Goal: Information Seeking & Learning: Learn about a topic

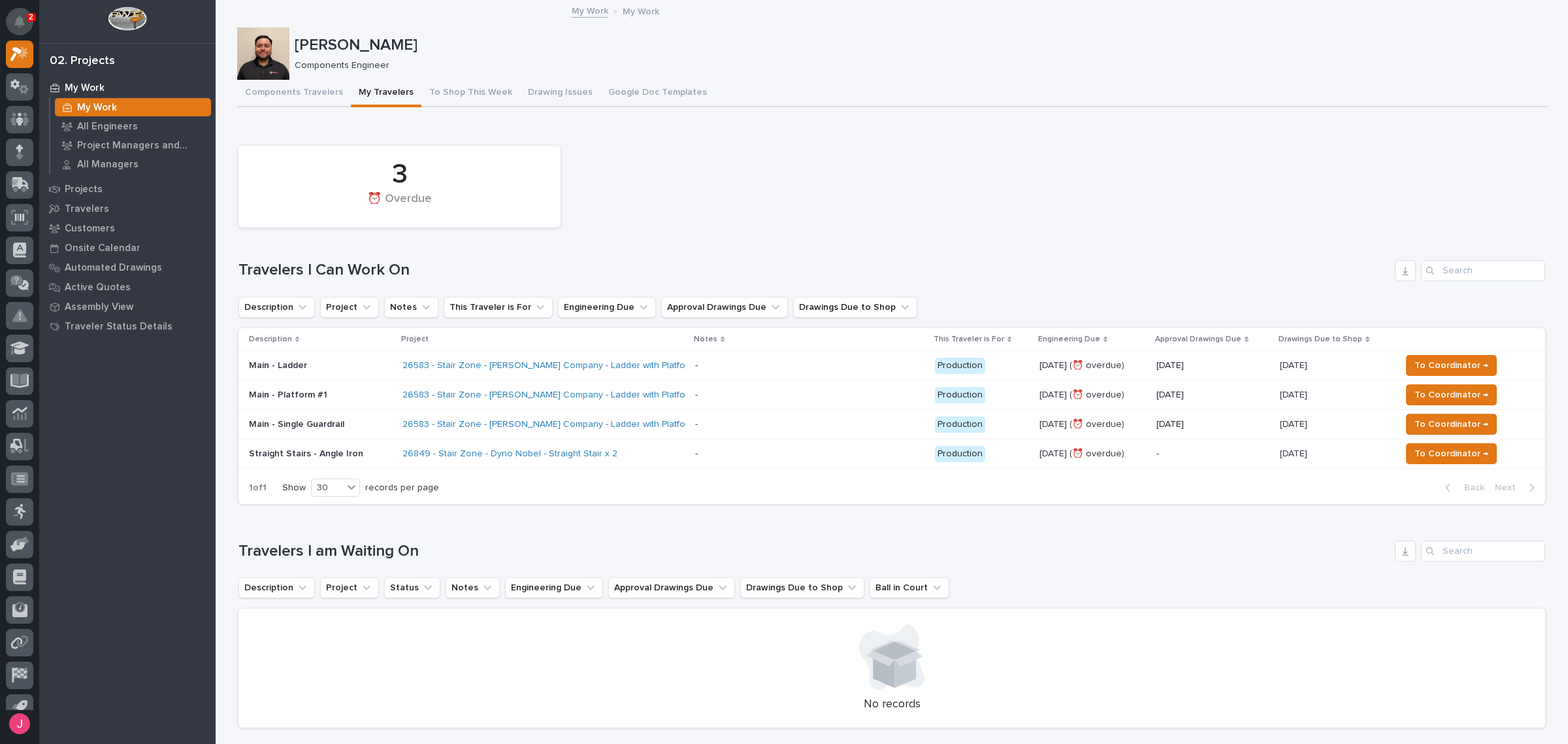
click at [17, 16] on icon "Notifications" at bounding box center [20, 21] width 11 height 11
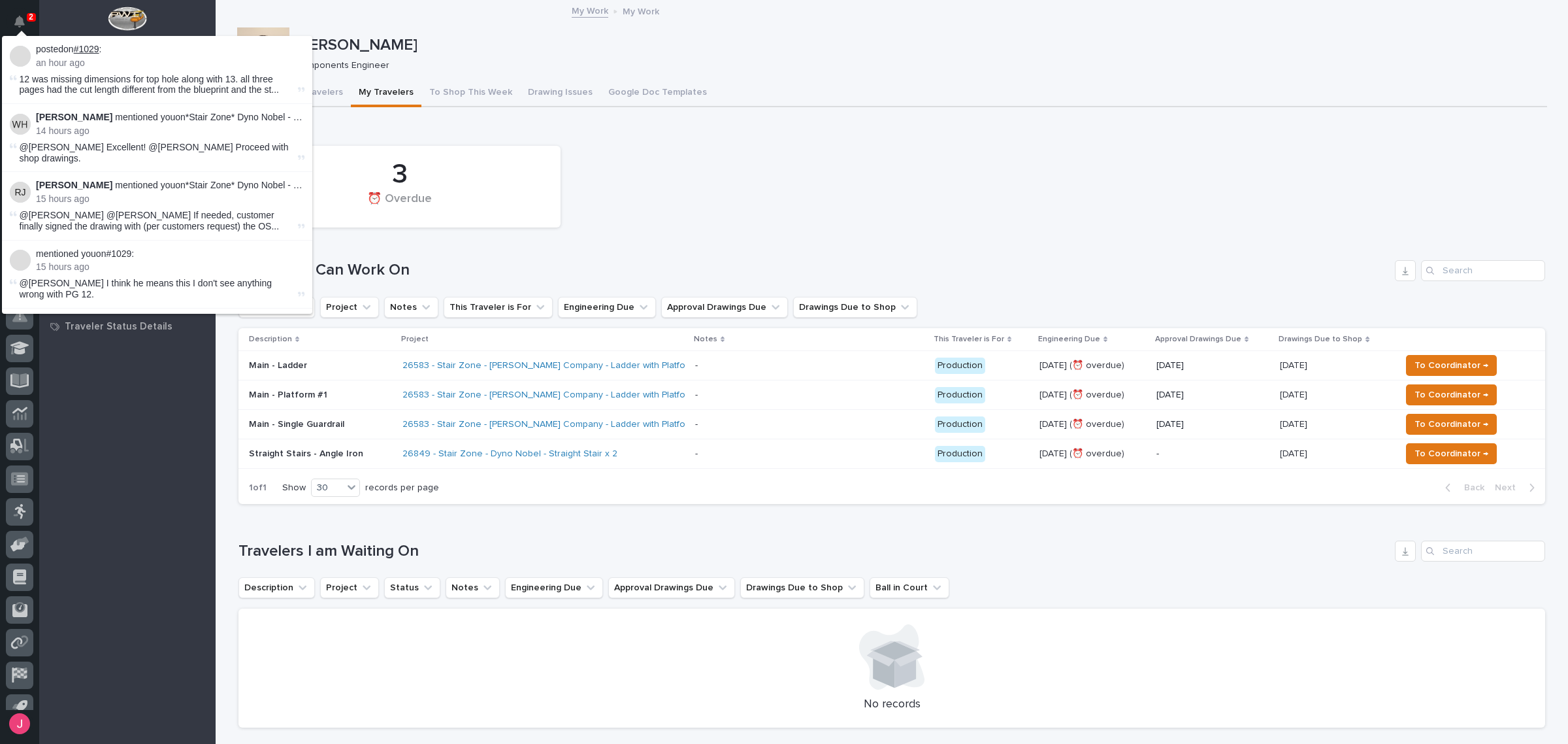
click at [86, 46] on link "#1029" at bounding box center [87, 49] width 26 height 11
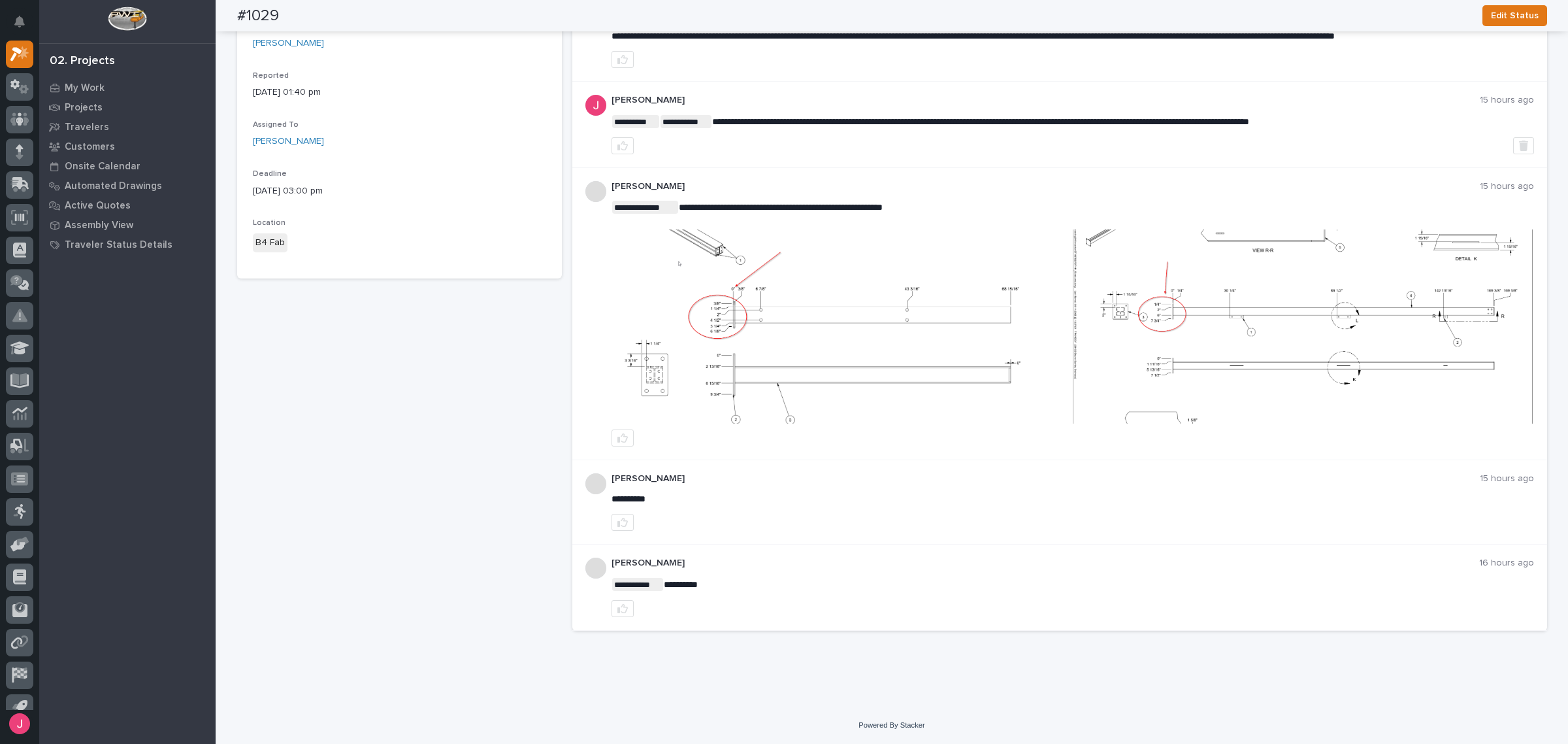
scroll to position [81, 0]
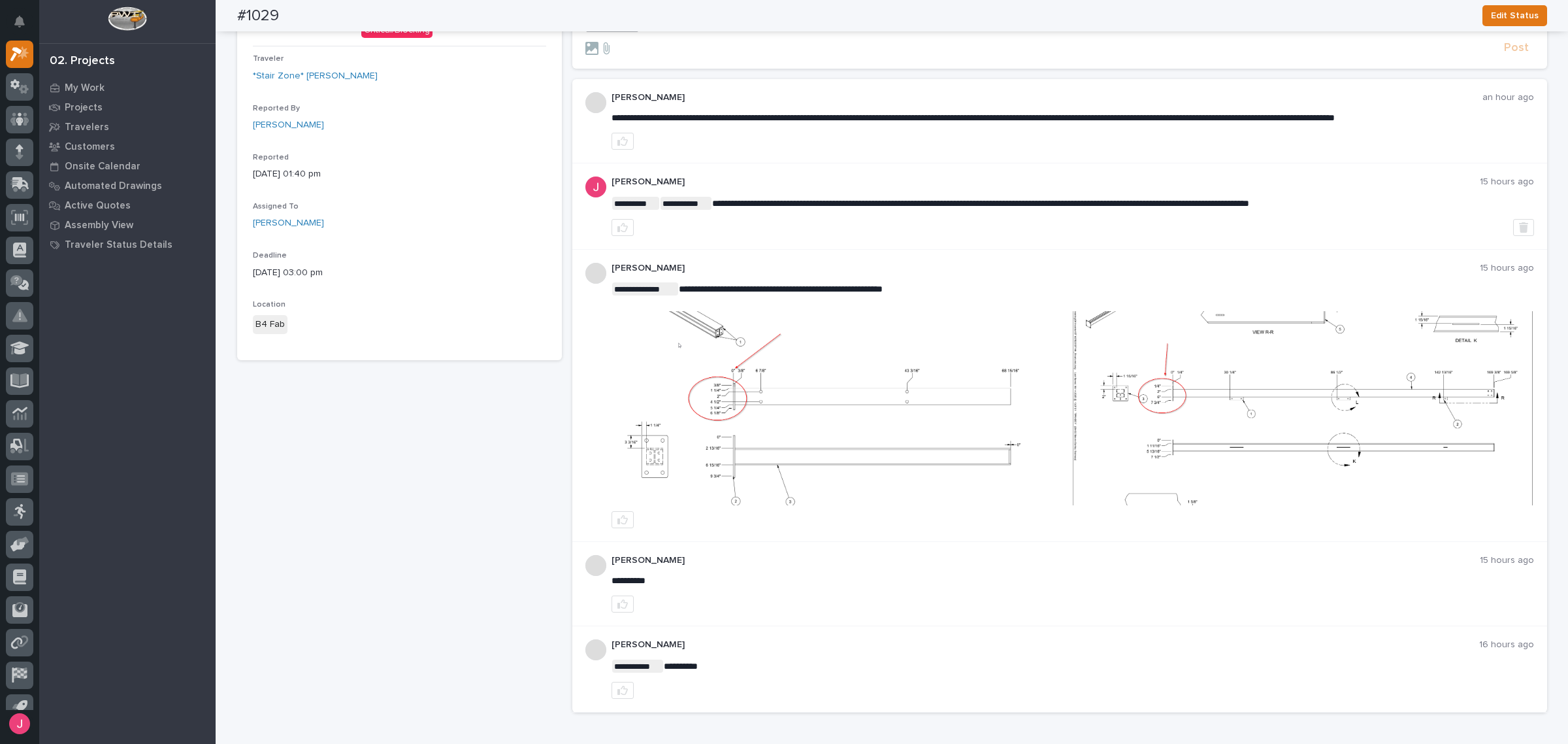
click at [1198, 413] on img at bounding box center [1303, 408] width 460 height 194
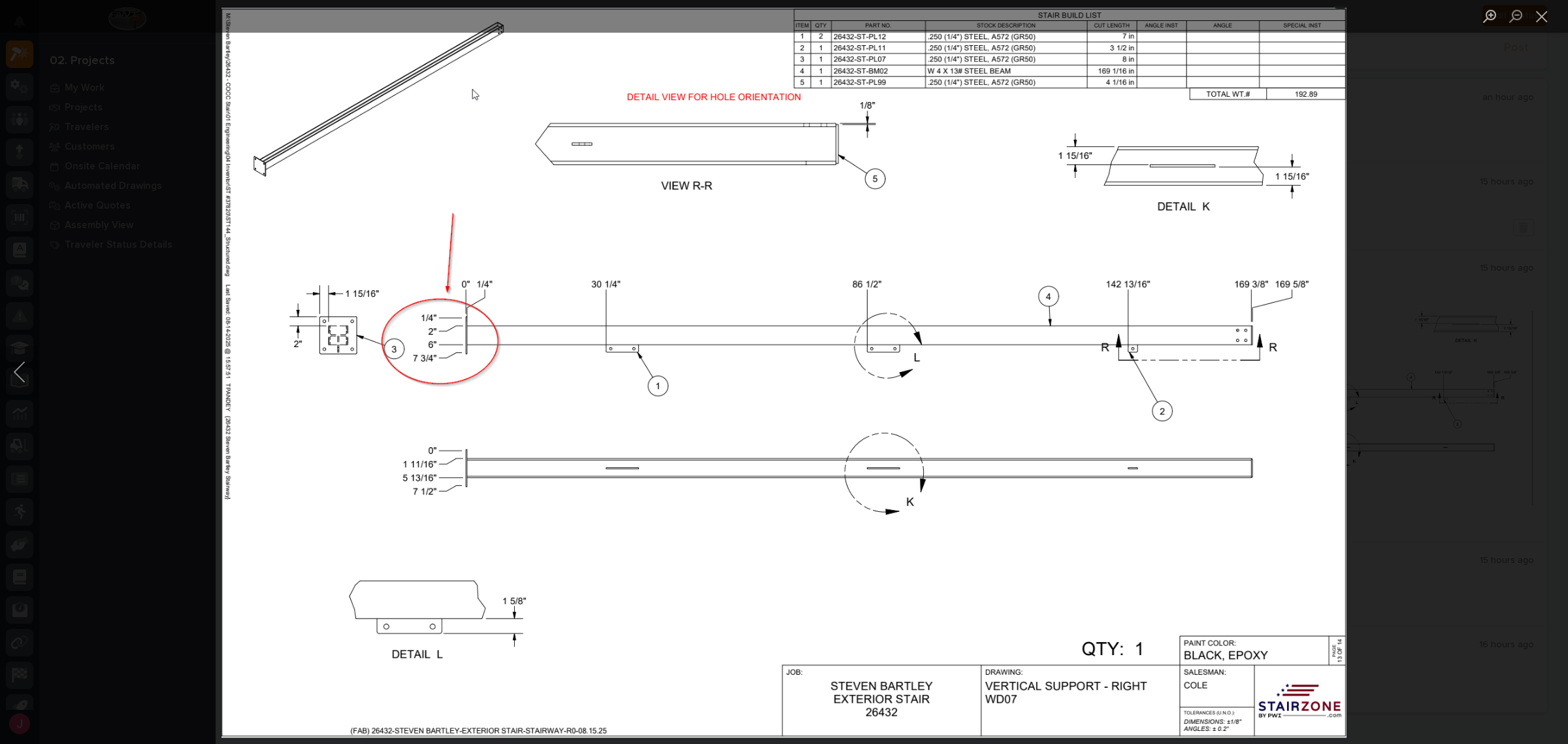
click at [1385, 406] on div "Lightbox" at bounding box center [784, 372] width 1568 height 744
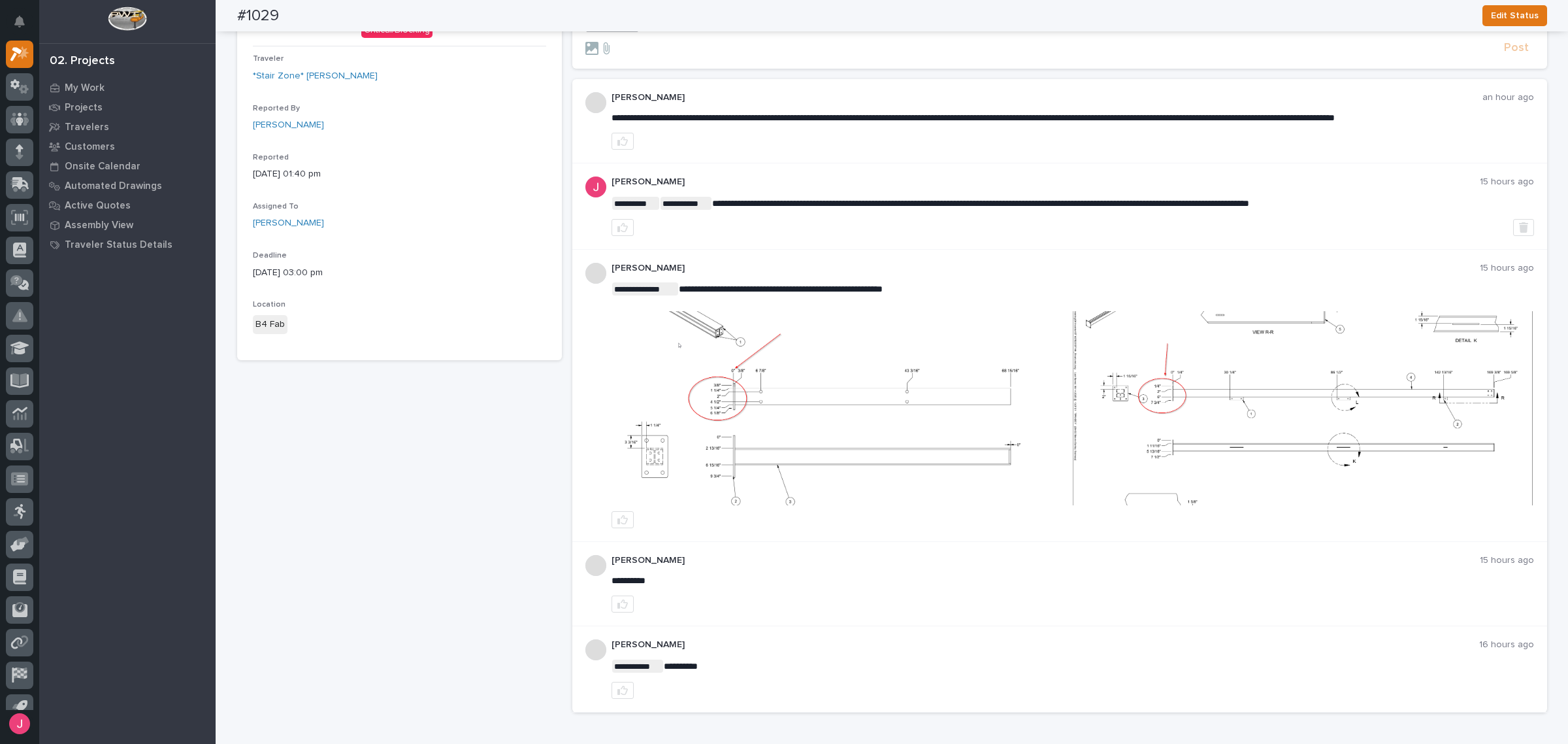
click at [1014, 412] on img at bounding box center [842, 408] width 460 height 194
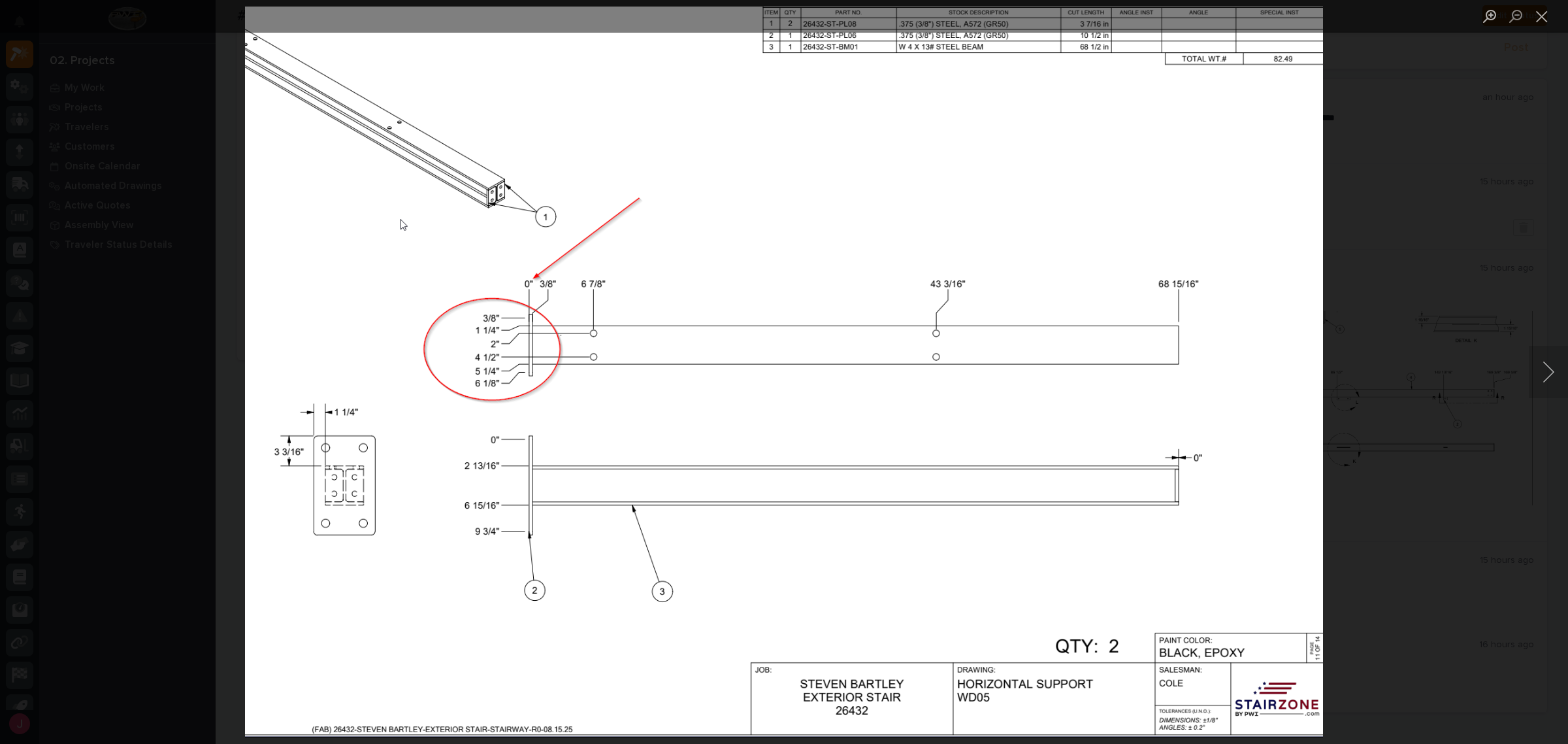
click at [1379, 377] on div "Lightbox" at bounding box center [784, 372] width 1568 height 744
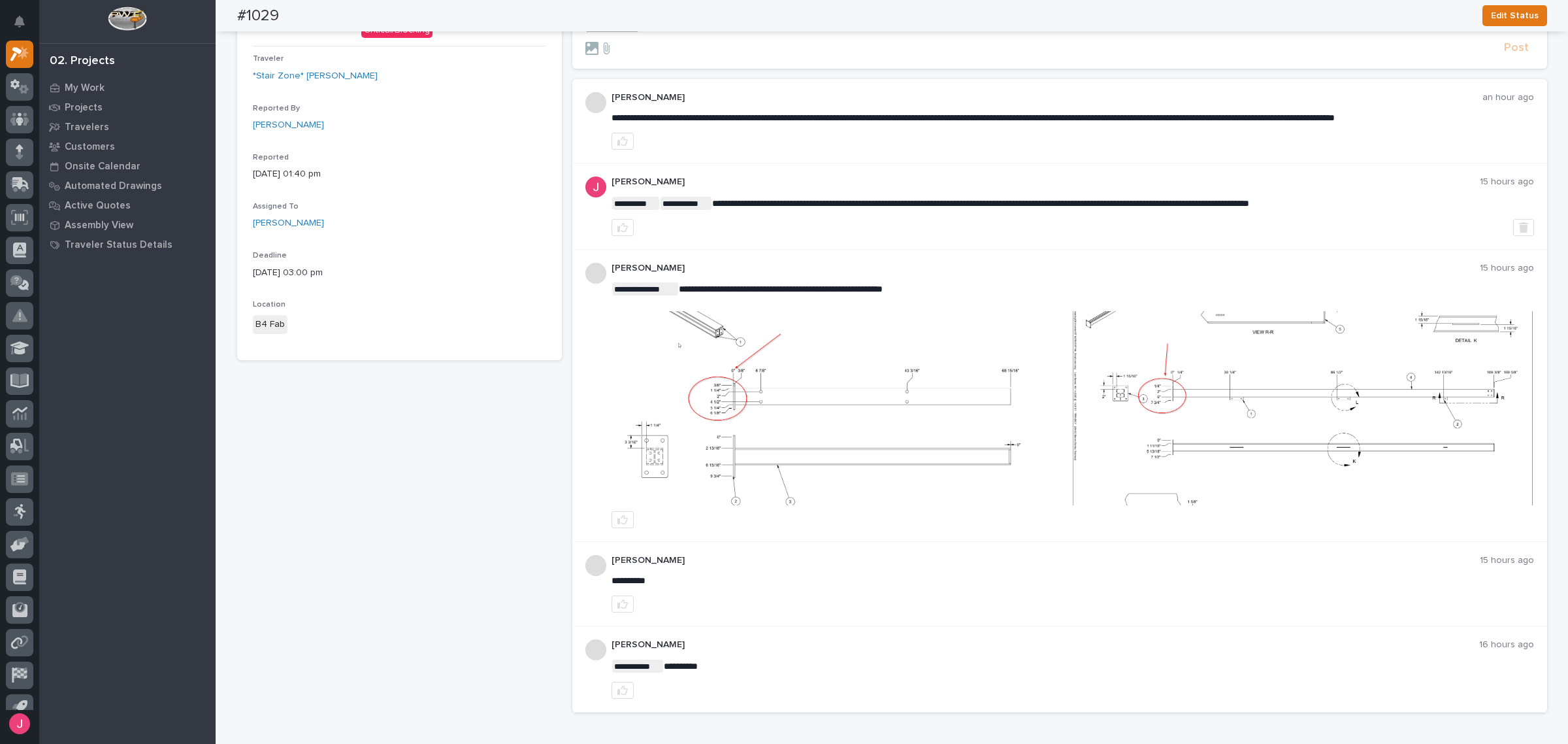
click at [1313, 396] on img at bounding box center [1303, 408] width 460 height 194
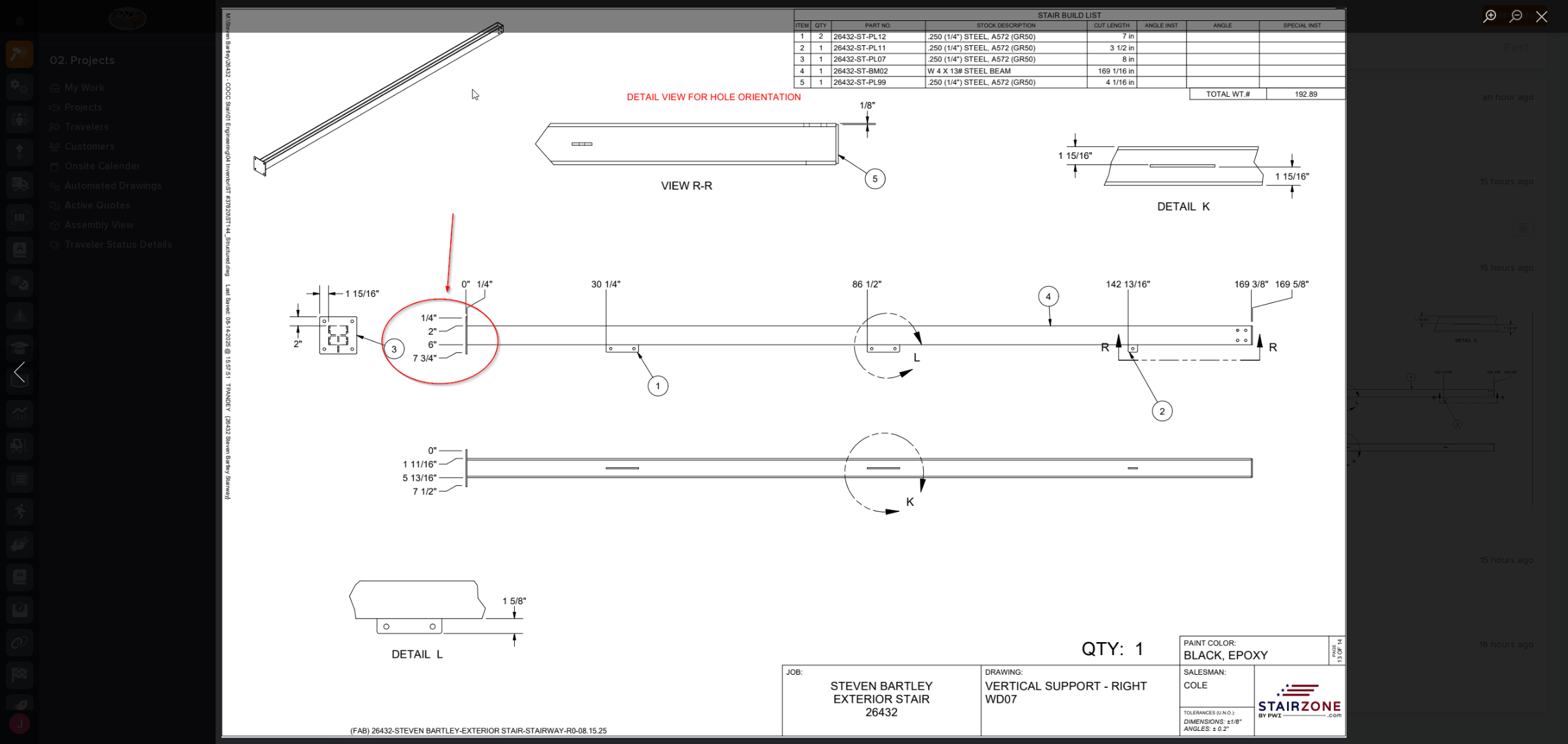
click at [1418, 329] on div "Lightbox" at bounding box center [784, 372] width 1568 height 744
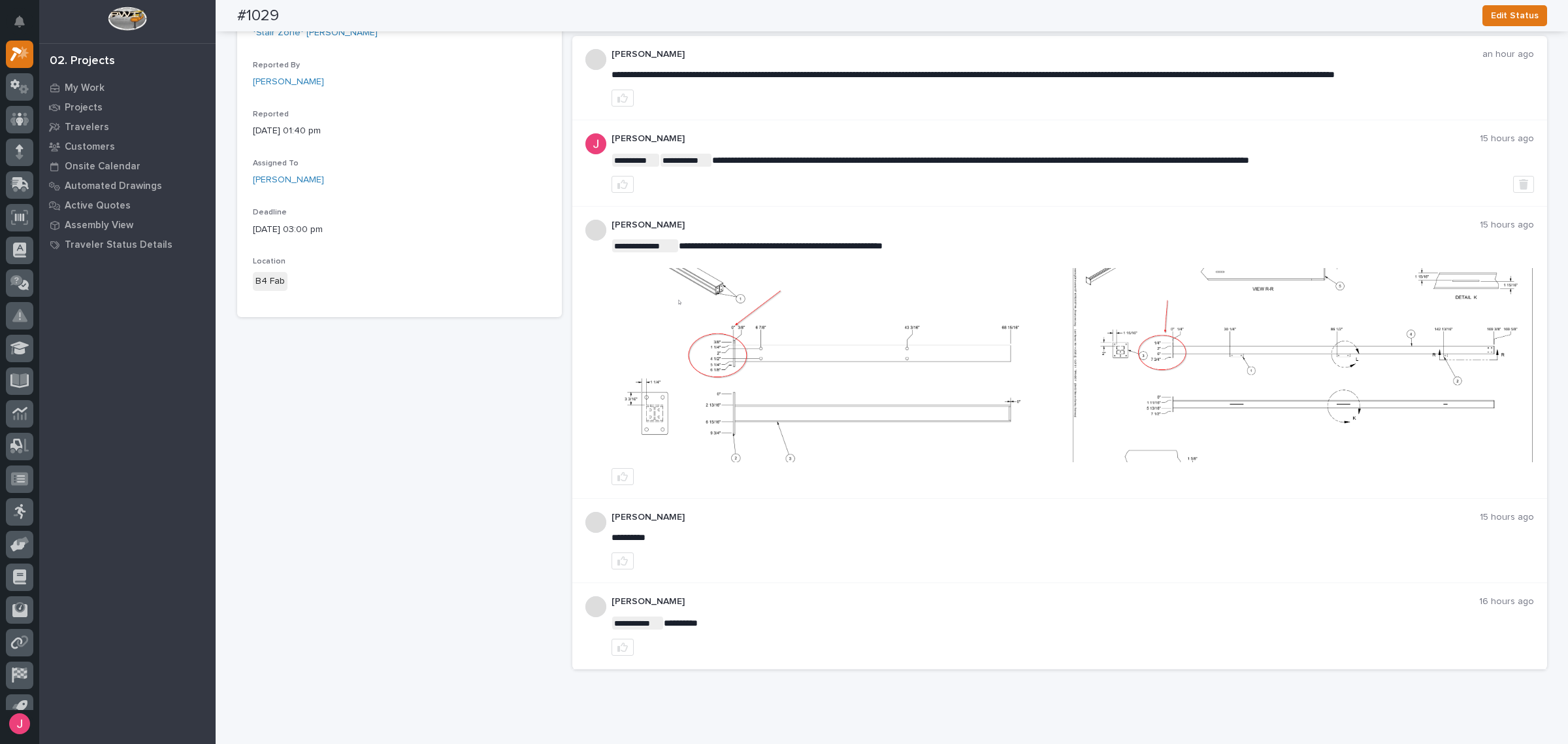
scroll to position [164, 0]
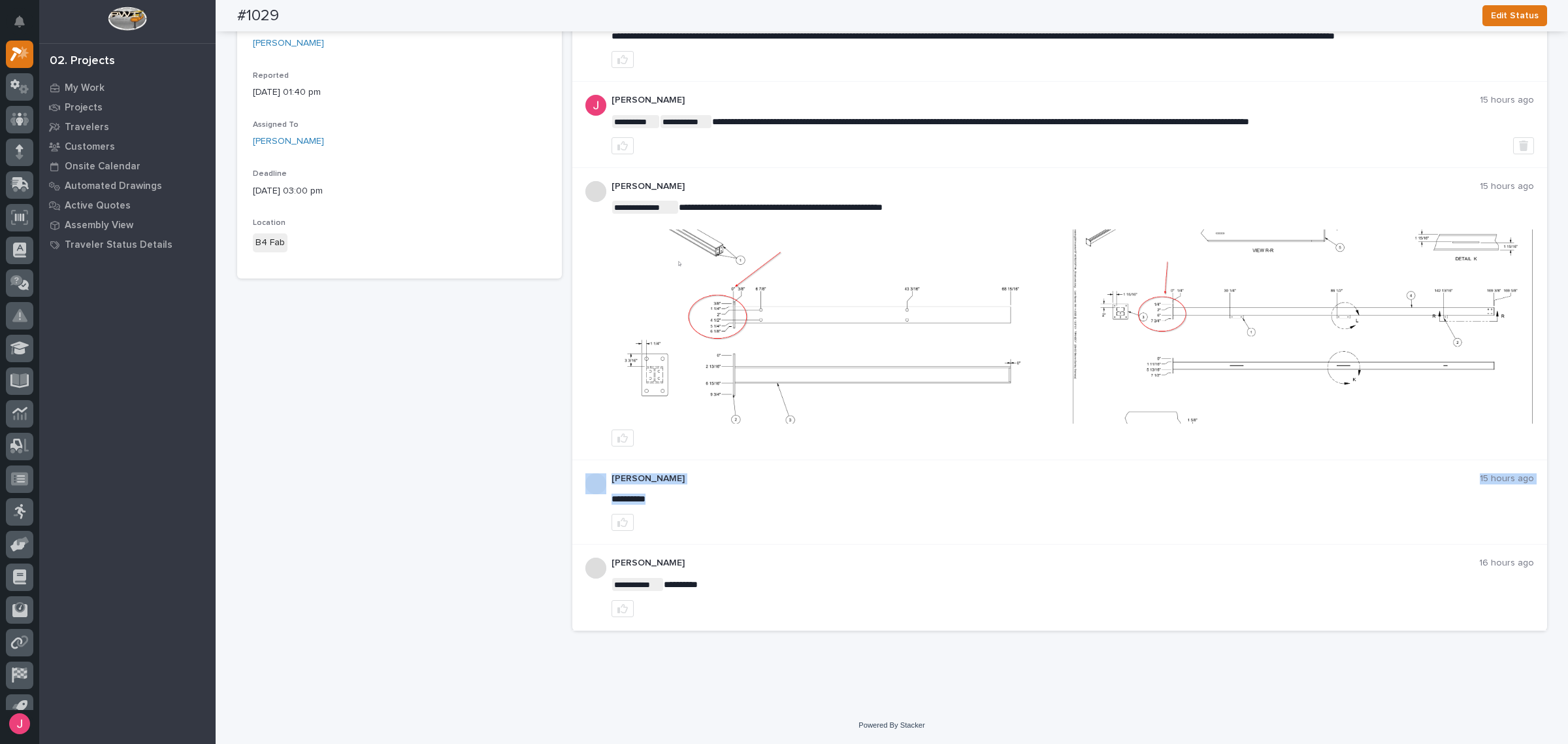
drag, startPoint x: 600, startPoint y: 494, endPoint x: 655, endPoint y: 498, distance: 55.1
click at [655, 498] on div "**********" at bounding box center [1060, 502] width 975 height 84
click at [716, 518] on div at bounding box center [1072, 522] width 922 height 17
drag, startPoint x: 713, startPoint y: 197, endPoint x: 993, endPoint y: 202, distance: 280.0
click at [993, 200] on div "**********" at bounding box center [1072, 314] width 922 height 266
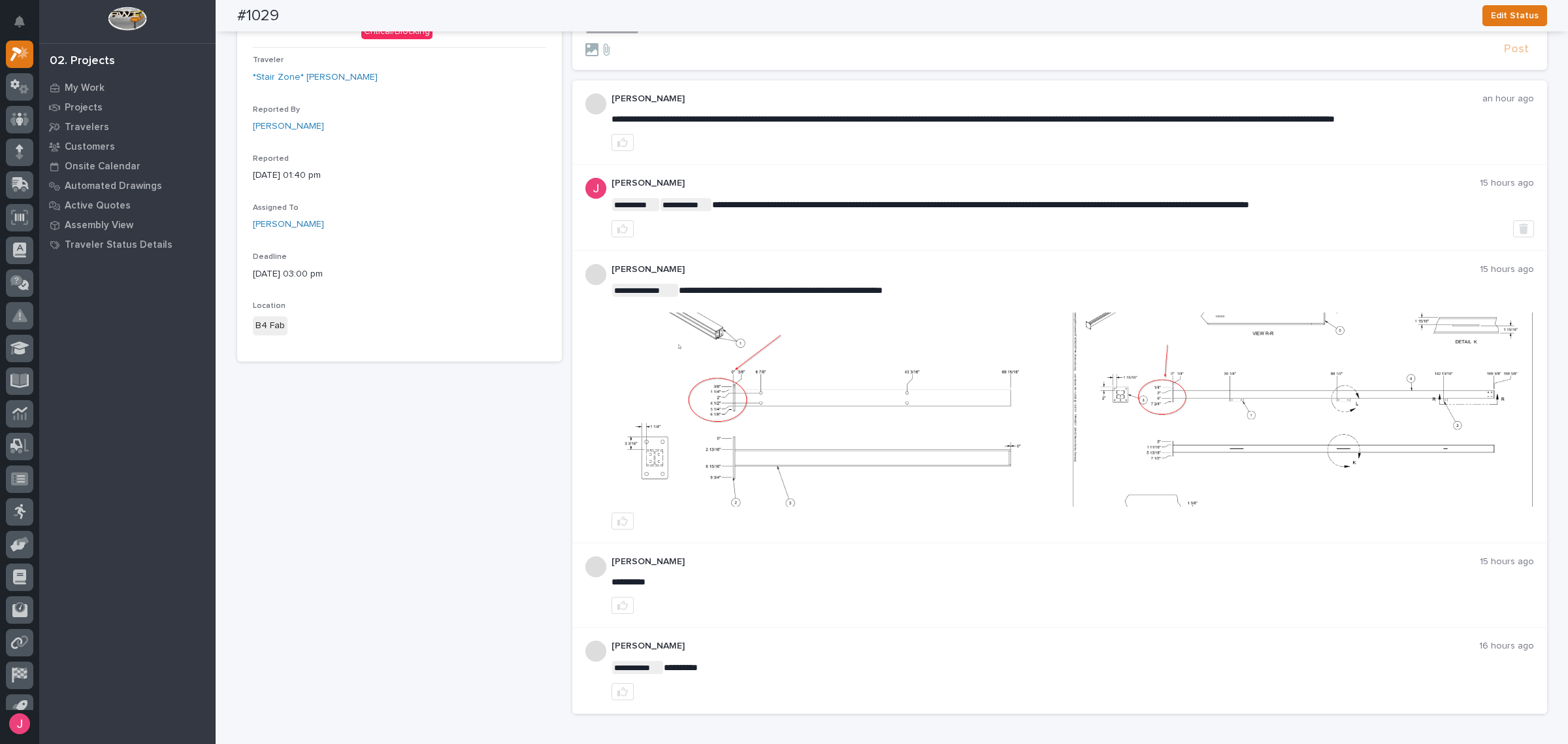
scroll to position [1, 0]
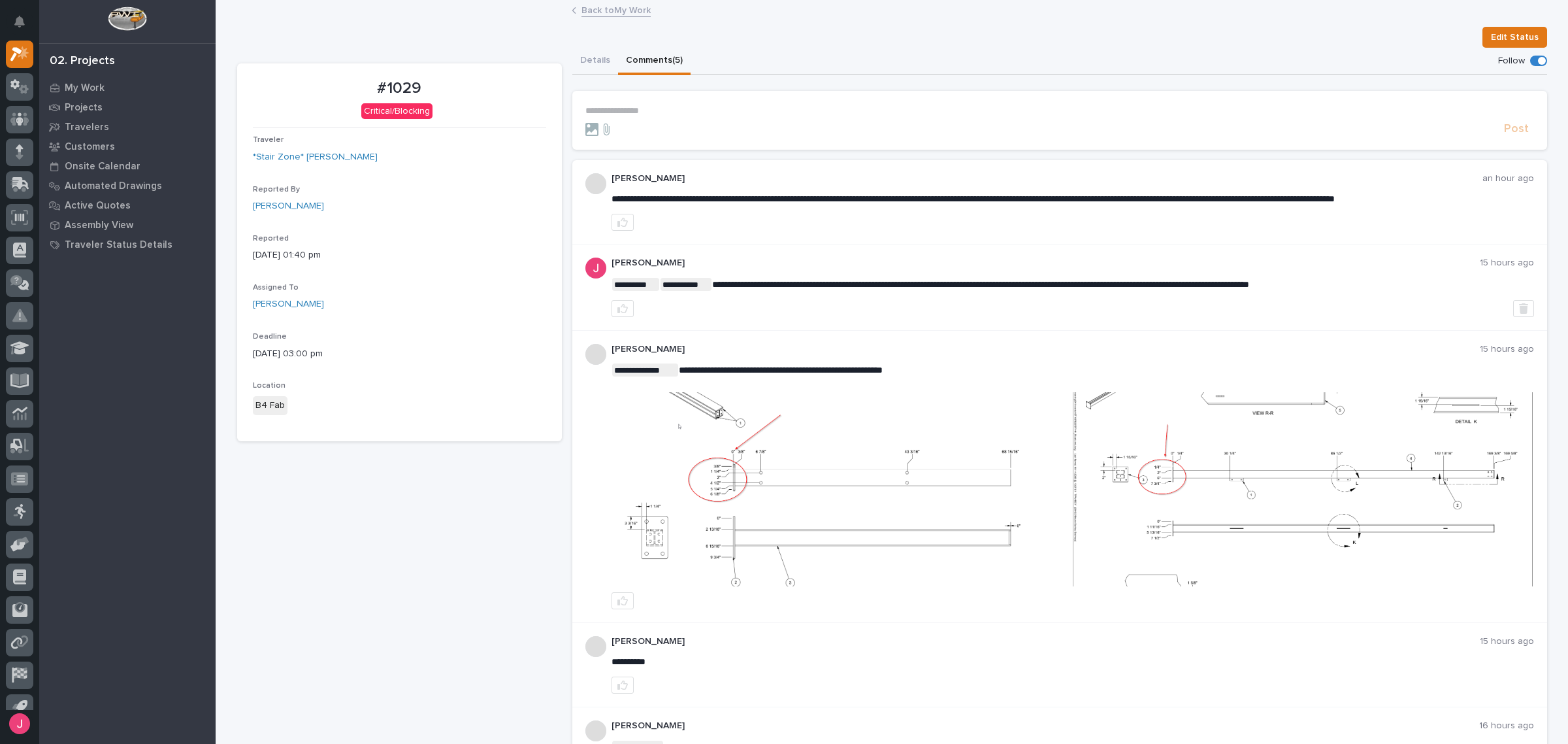
click at [817, 471] on img at bounding box center [842, 488] width 460 height 194
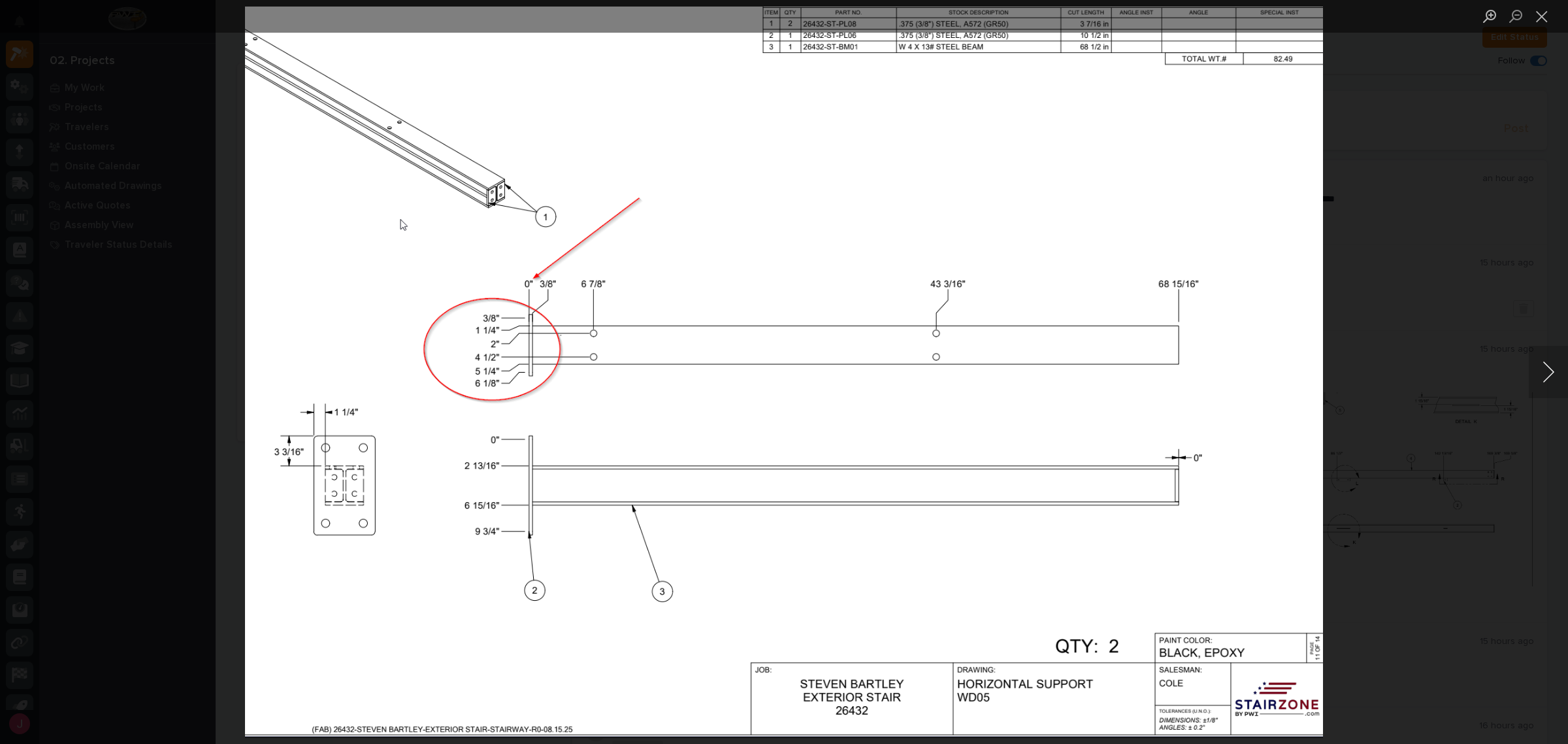
click at [1544, 368] on button "Next image" at bounding box center [1548, 371] width 40 height 52
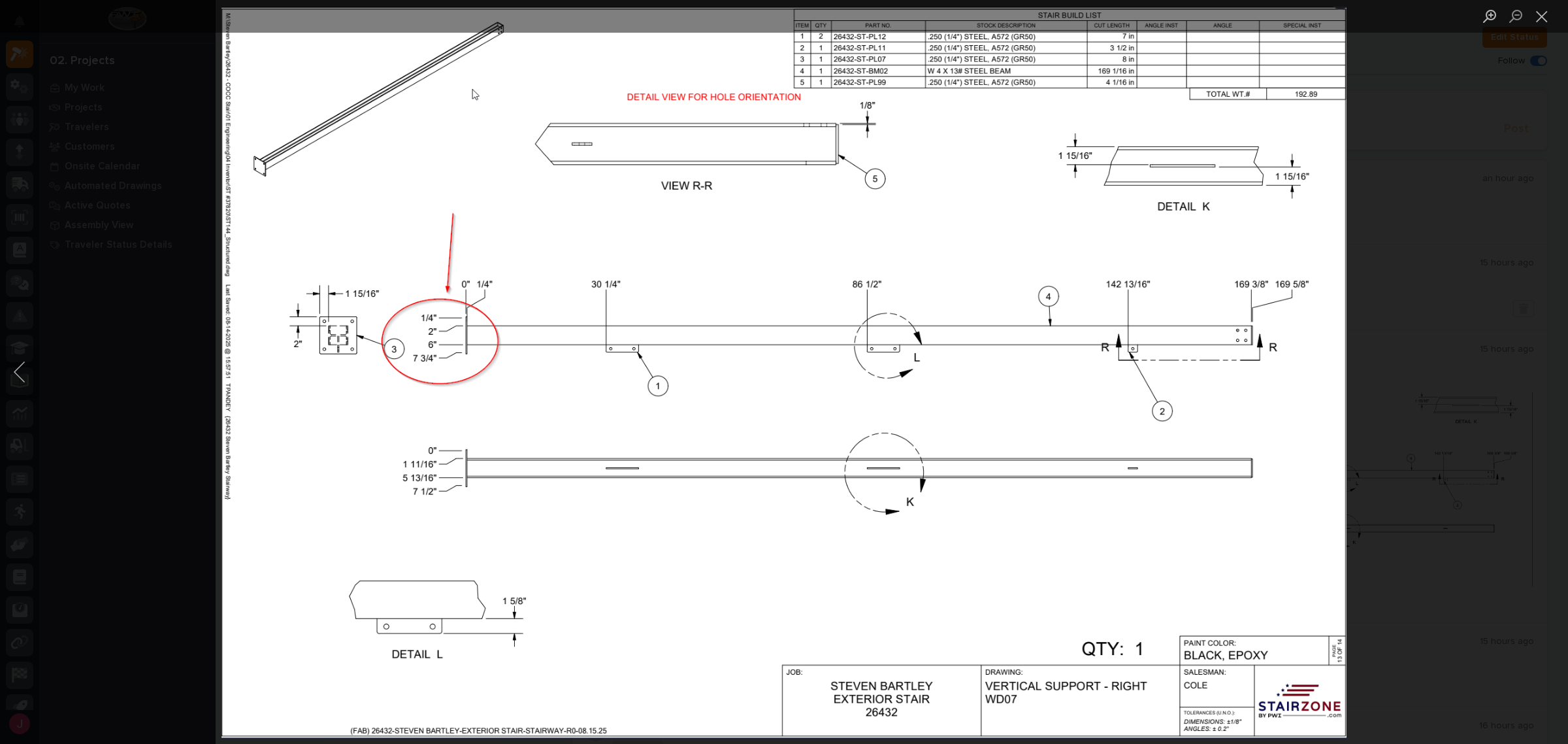
click at [1462, 351] on div "Lightbox" at bounding box center [784, 372] width 1568 height 744
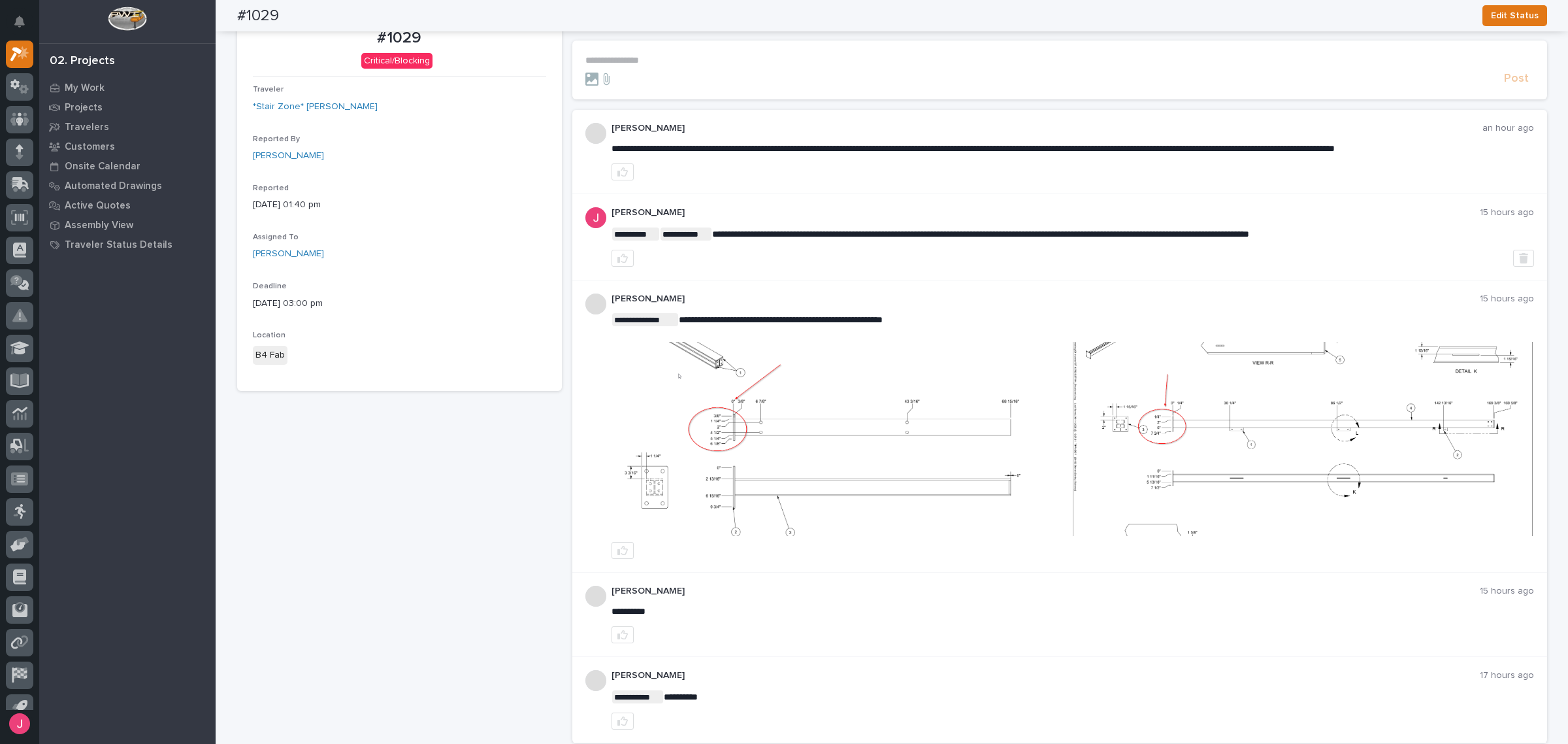
scroll to position [164, 0]
